Goal: Information Seeking & Learning: Understand process/instructions

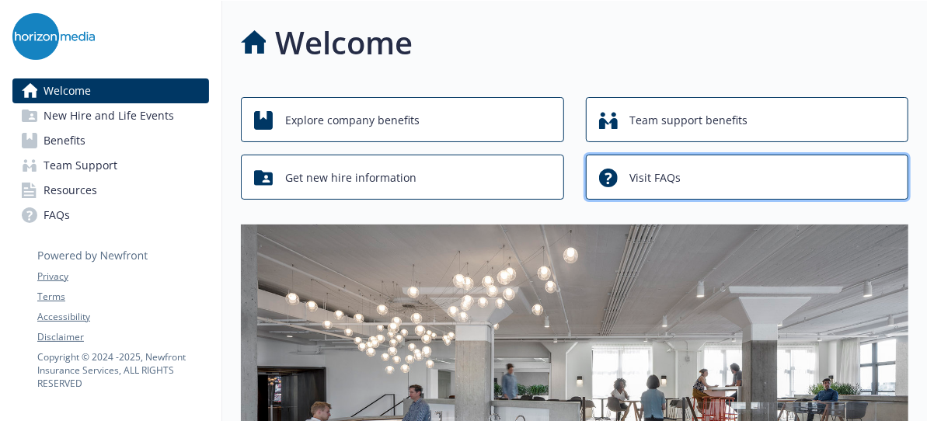
click at [674, 172] on span "Visit FAQs" at bounding box center [655, 178] width 51 height 30
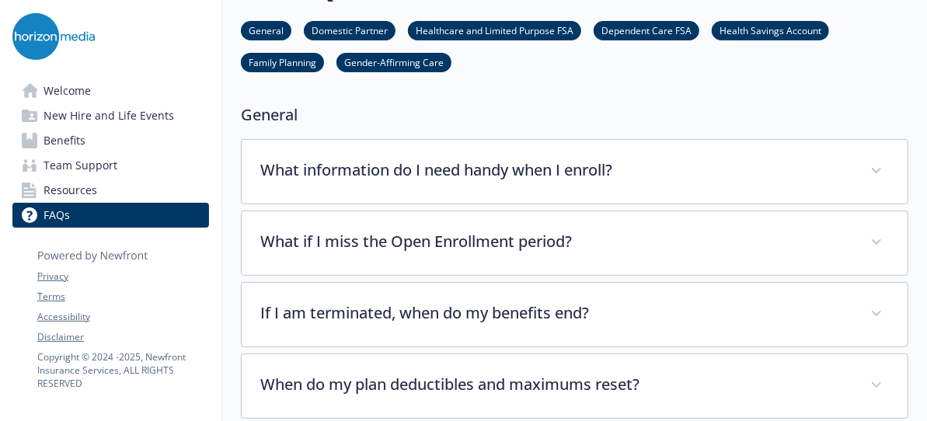
scroll to position [78, 0]
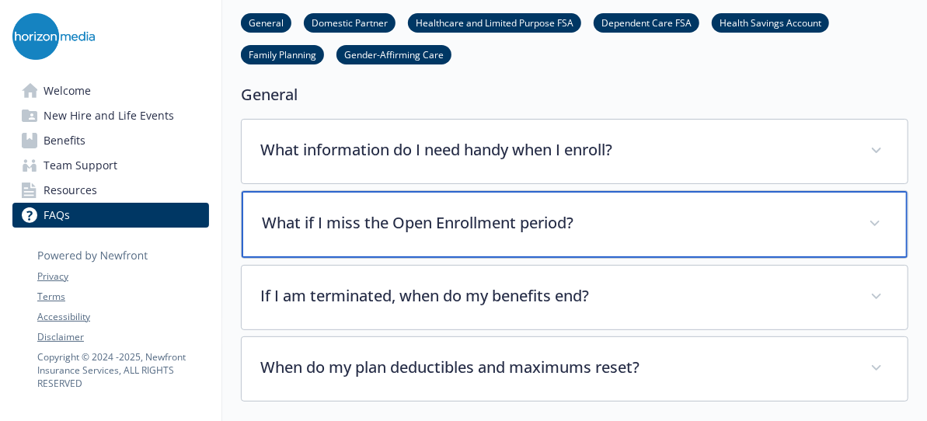
click at [584, 225] on p "What if I miss the Open Enrollment period?" at bounding box center [556, 222] width 588 height 23
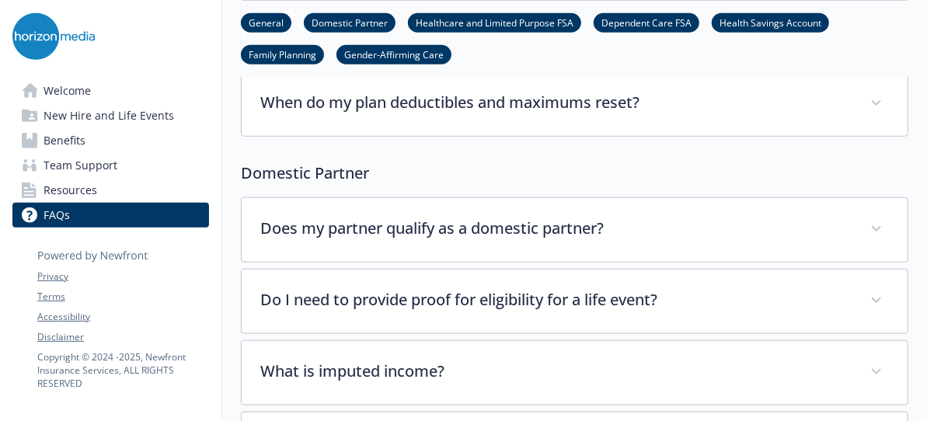
scroll to position [699, 0]
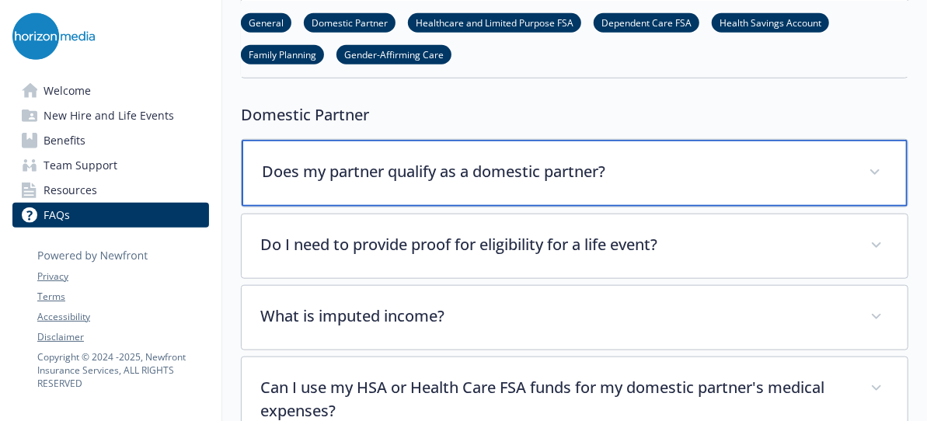
click at [479, 183] on div "Does my partner qualify as a domestic partner?" at bounding box center [575, 173] width 666 height 67
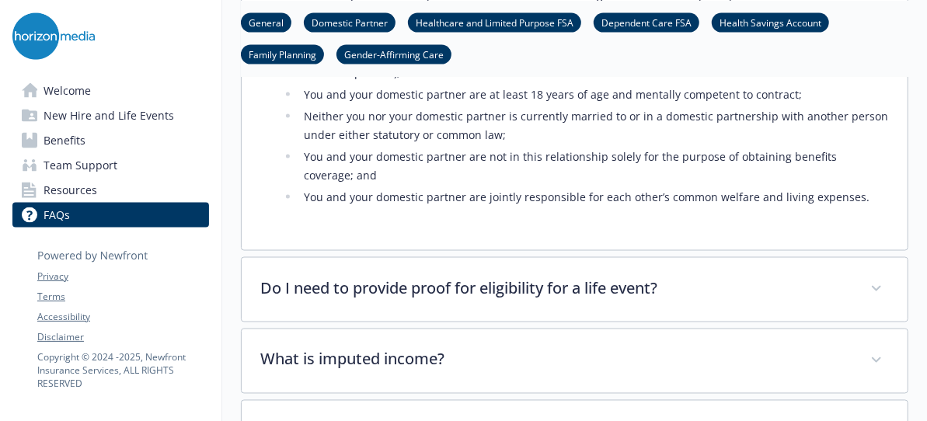
scroll to position [1165, 0]
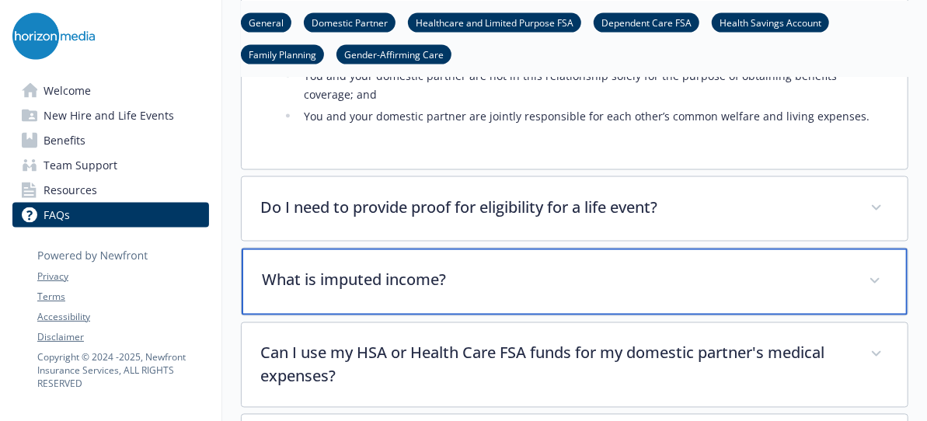
click at [496, 249] on div "What is imputed income?" at bounding box center [575, 282] width 666 height 67
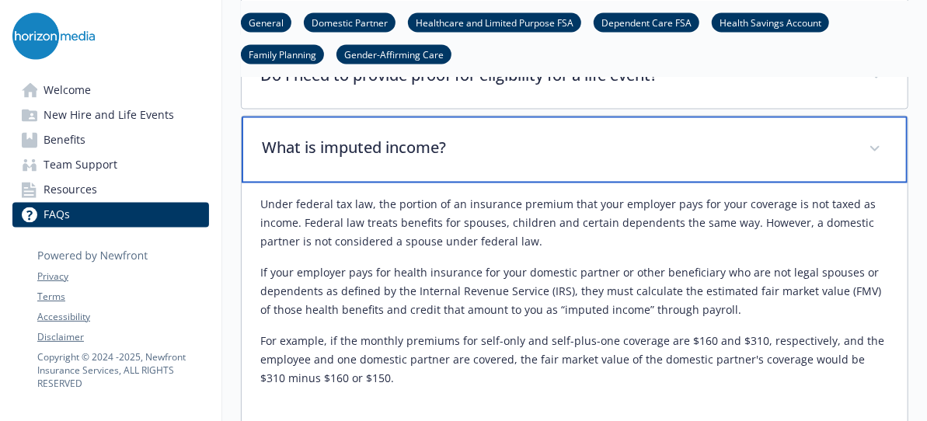
scroll to position [1321, 0]
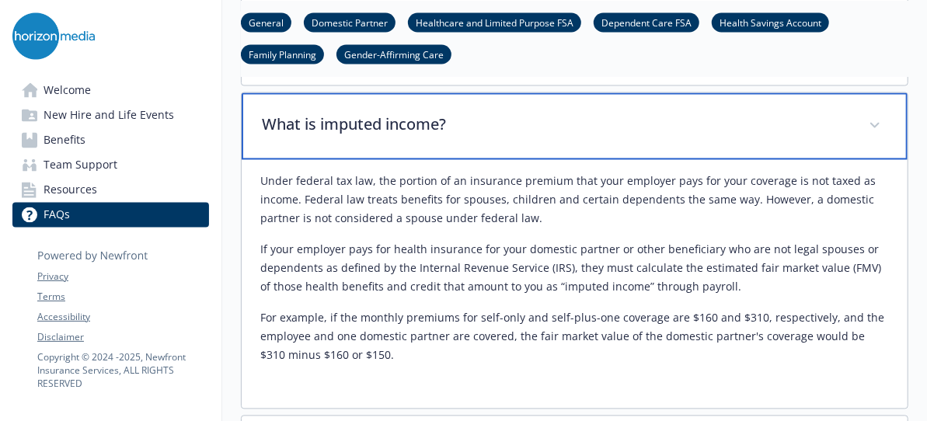
click at [531, 113] on p "What is imputed income?" at bounding box center [556, 124] width 588 height 23
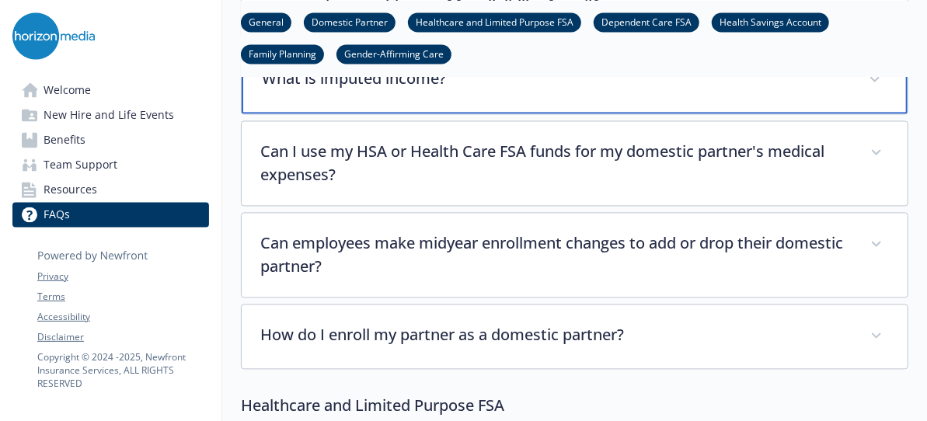
scroll to position [1398, 0]
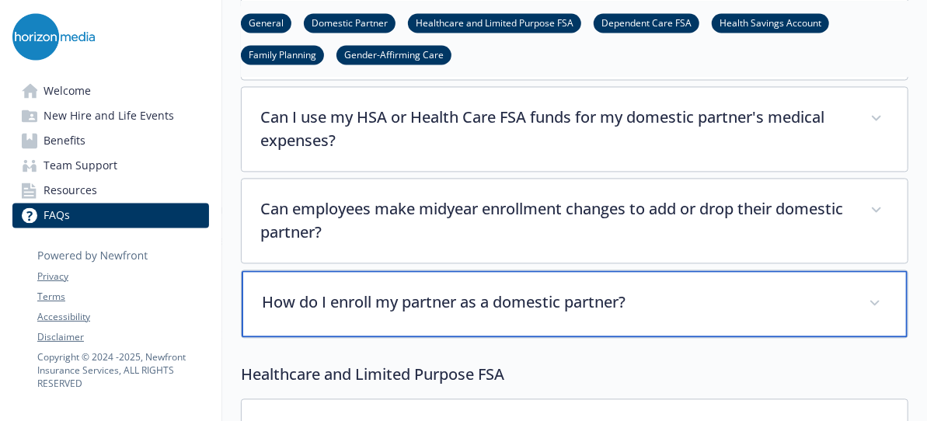
click at [540, 291] on p "How do I enroll my partner as a domestic partner?" at bounding box center [556, 302] width 588 height 23
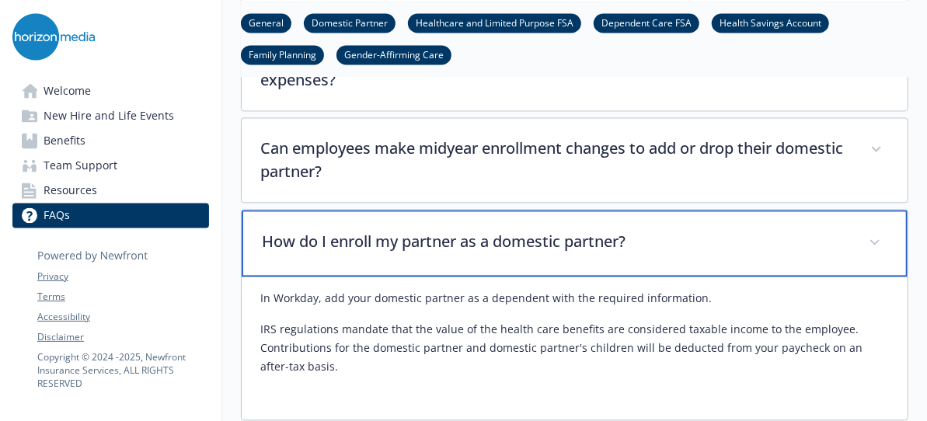
scroll to position [1476, 0]
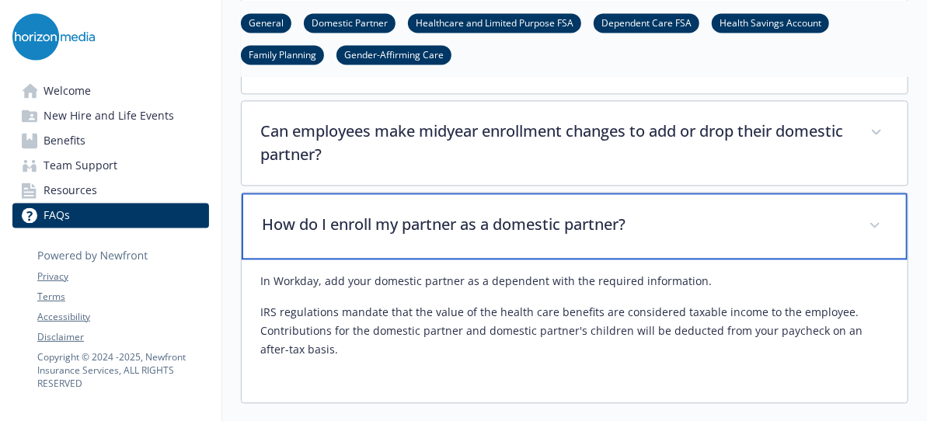
click at [557, 213] on p "How do I enroll my partner as a domestic partner?" at bounding box center [556, 224] width 588 height 23
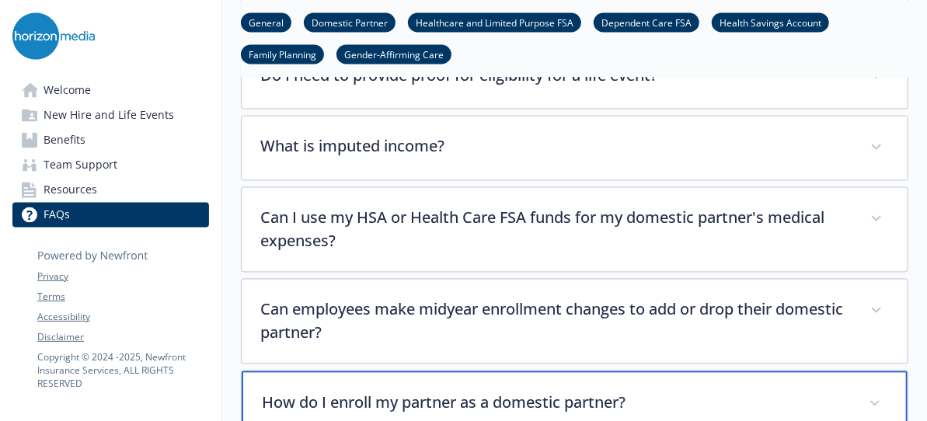
scroll to position [1321, 0]
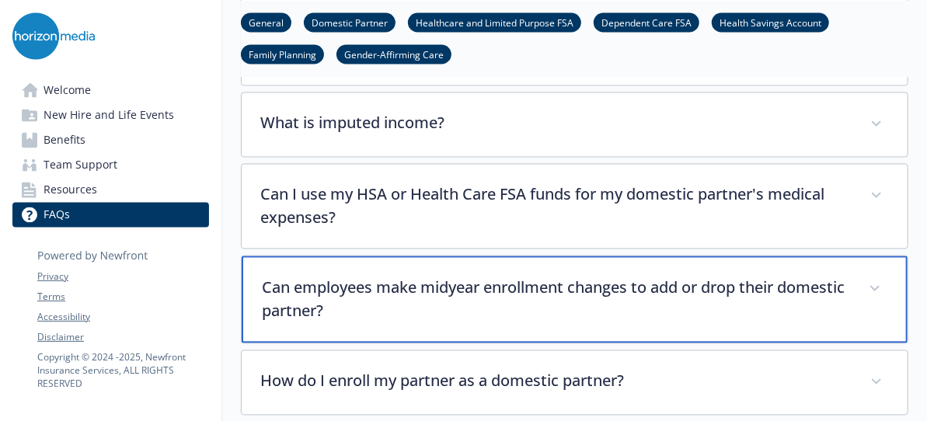
click at [509, 277] on p "Can employees make midyear enrollment changes to add or drop their domestic par…" at bounding box center [556, 300] width 588 height 47
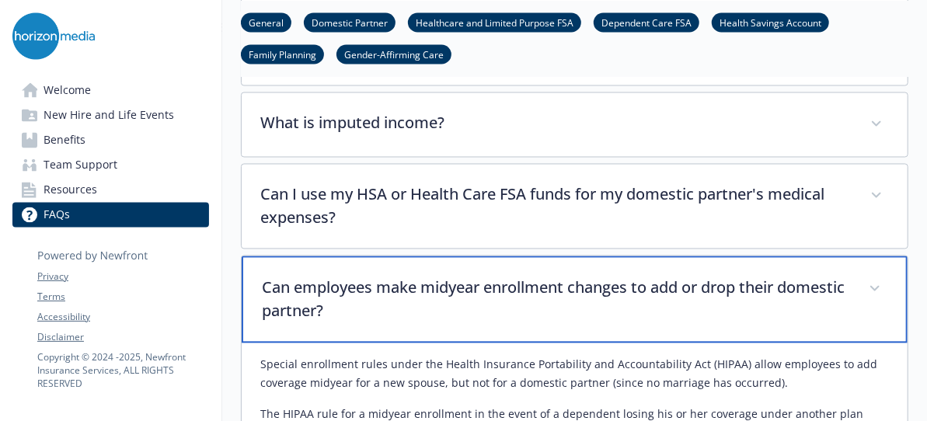
scroll to position [1398, 0]
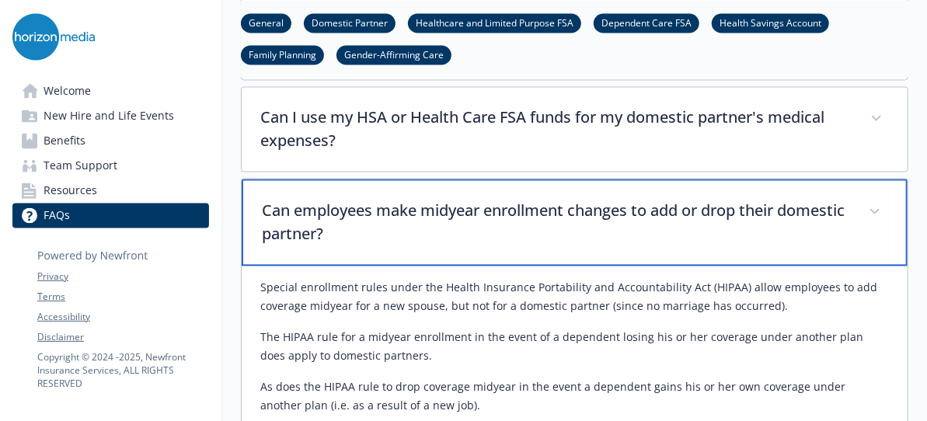
click at [496, 216] on p "Can employees make midyear enrollment changes to add or drop their domestic par…" at bounding box center [556, 222] width 588 height 47
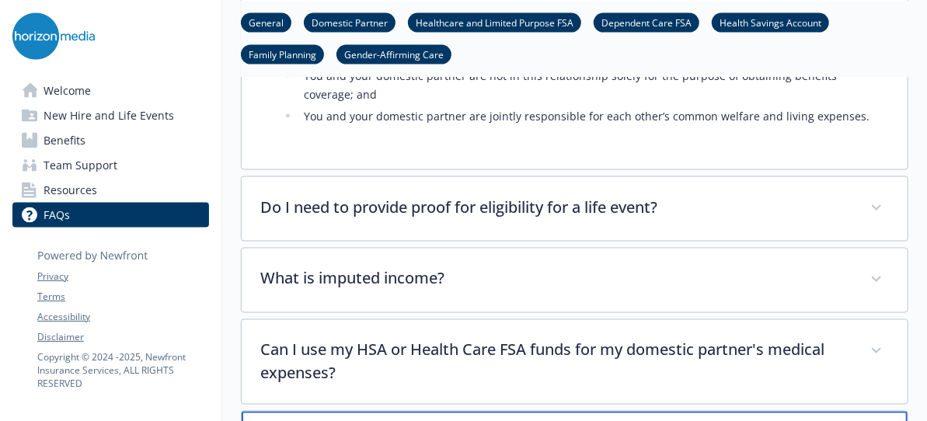
scroll to position [1088, 0]
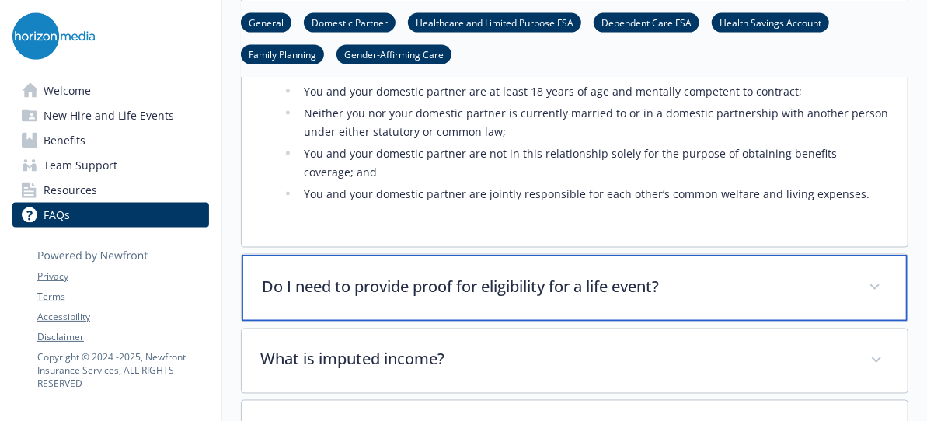
click at [504, 255] on div "Do I need to provide proof for eligibility for a life event?" at bounding box center [575, 288] width 666 height 67
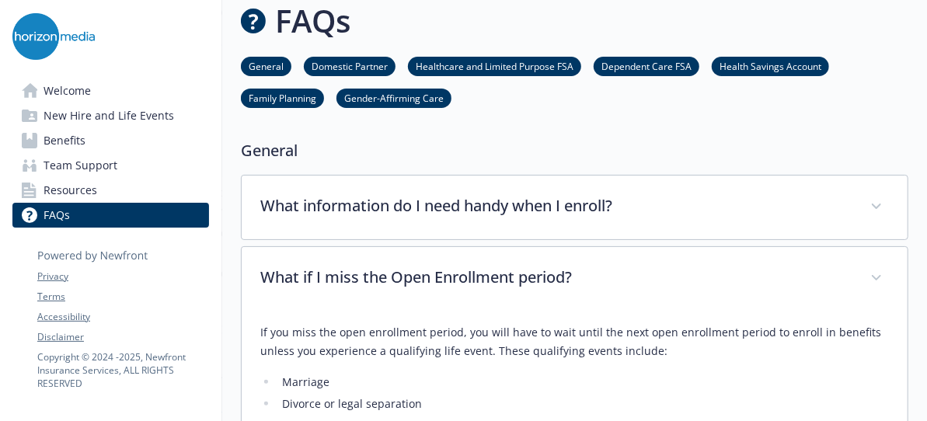
scroll to position [0, 0]
